Goal: Navigation & Orientation: Find specific page/section

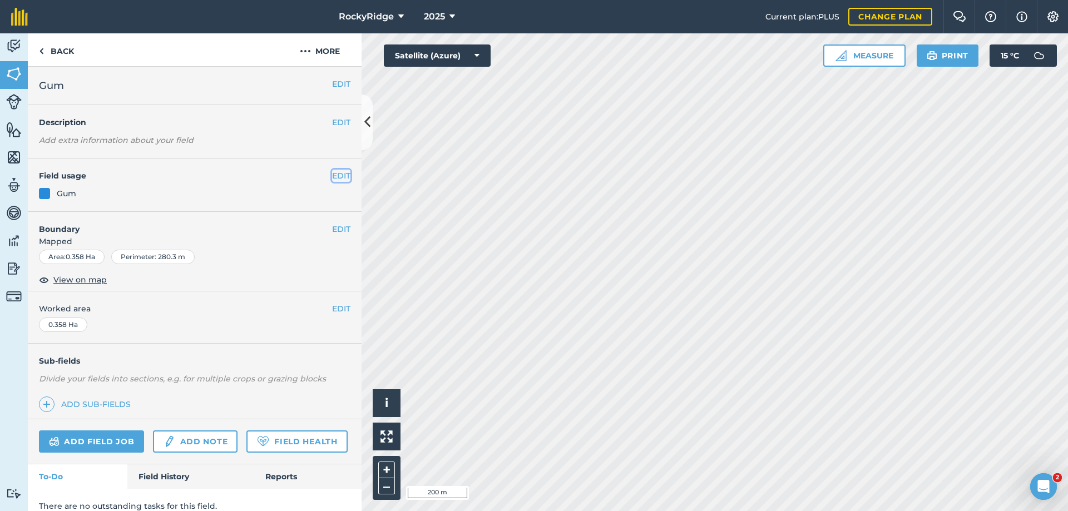
click at [332, 173] on button "EDIT" at bounding box center [341, 176] width 18 height 12
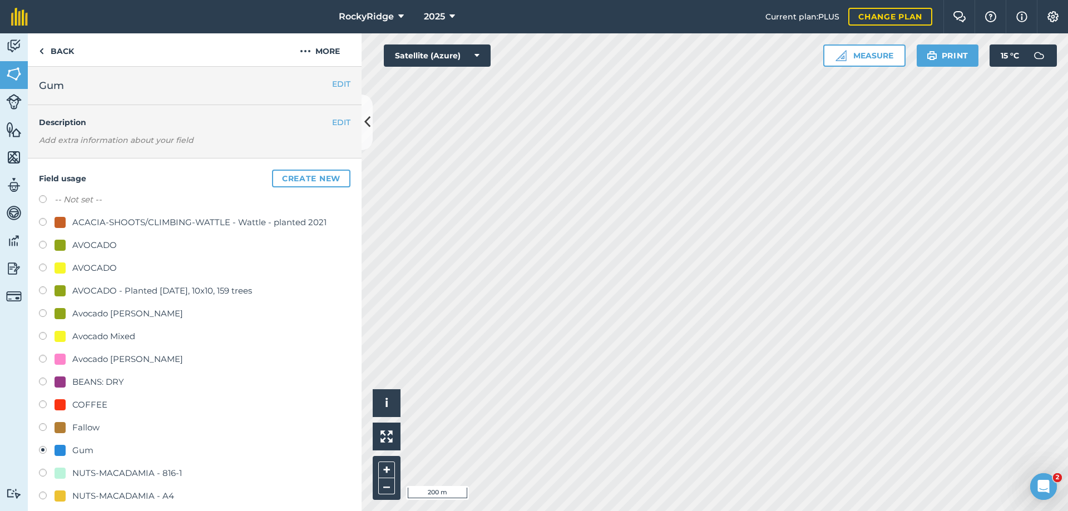
scroll to position [334, 0]
